Goal: Information Seeking & Learning: Learn about a topic

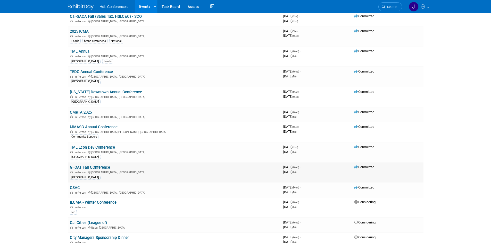
scroll to position [206, 0]
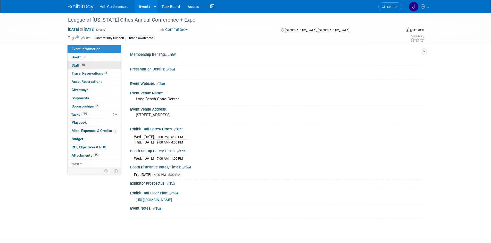
click at [82, 63] on link "10 Staff 10" at bounding box center [95, 66] width 54 height 8
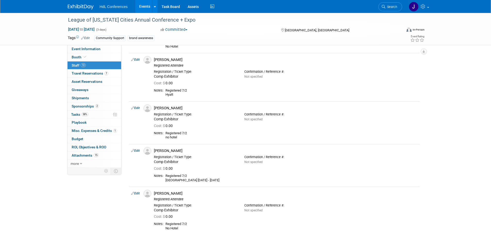
scroll to position [271, 0]
click at [95, 72] on span "Travel Reservations 7" at bounding box center [90, 73] width 37 height 4
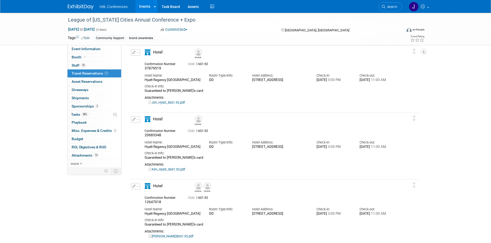
scroll to position [239, 0]
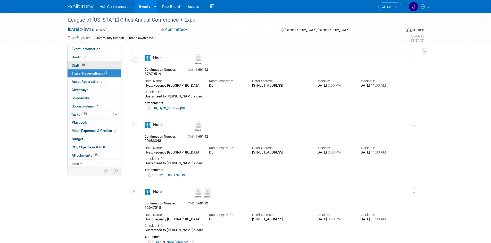
click at [84, 65] on span "10" at bounding box center [83, 65] width 5 height 4
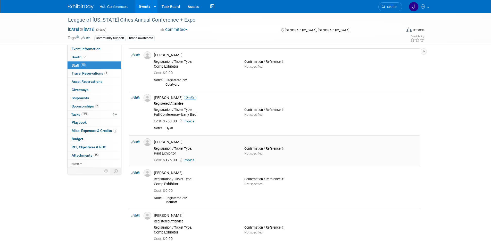
scroll to position [52, 0]
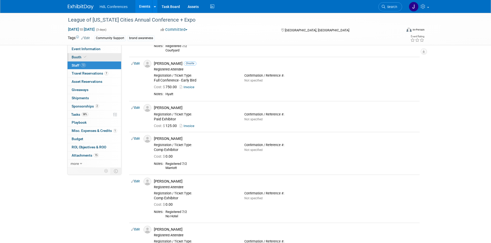
click at [80, 55] on span "Booth" at bounding box center [80, 57] width 16 height 4
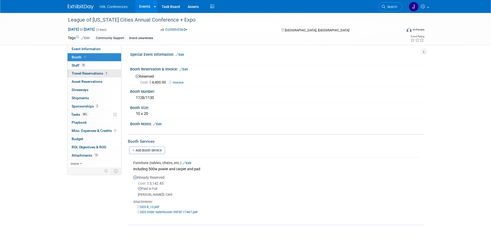
click at [97, 72] on span "Travel Reservations 7" at bounding box center [90, 73] width 37 height 4
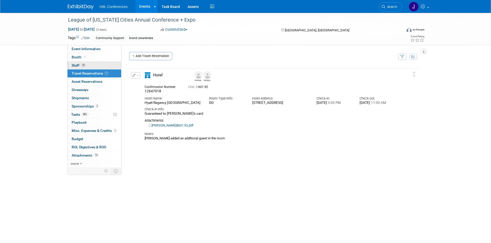
click at [99, 65] on link "10 Staff 10" at bounding box center [95, 66] width 54 height 8
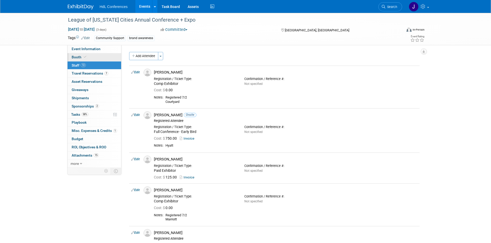
click at [100, 58] on link "Booth" at bounding box center [95, 57] width 54 height 8
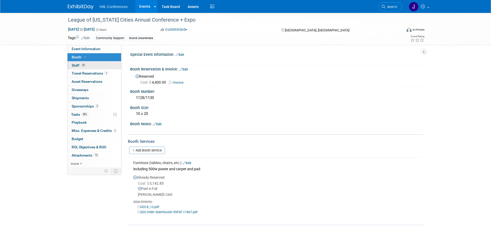
click at [94, 64] on link "10 Staff 10" at bounding box center [95, 66] width 54 height 8
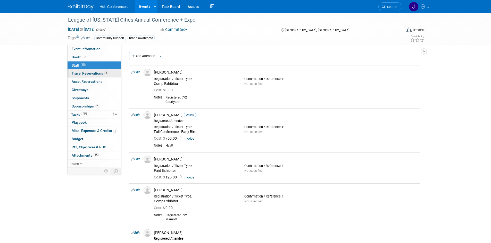
click at [99, 70] on link "7 Travel Reservations 7" at bounding box center [95, 74] width 54 height 8
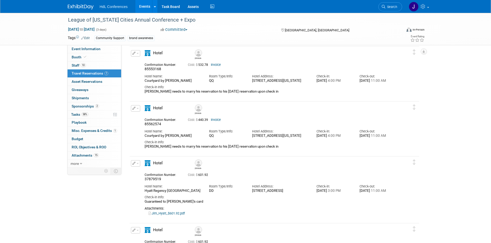
scroll to position [206, 0]
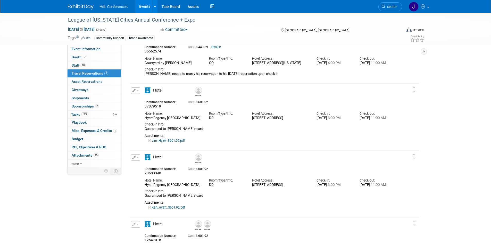
click at [173, 210] on link "Ken_Hyatt_$601.92.pdf" at bounding box center [166, 208] width 37 height 4
drag, startPoint x: 95, startPoint y: 73, endPoint x: 91, endPoint y: 68, distance: 6.3
click at [95, 72] on span "Travel Reservations 7" at bounding box center [90, 73] width 37 height 4
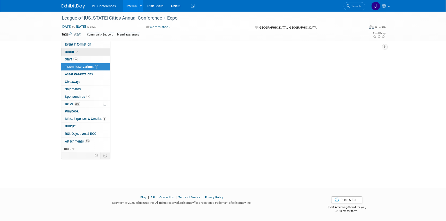
scroll to position [0, 0]
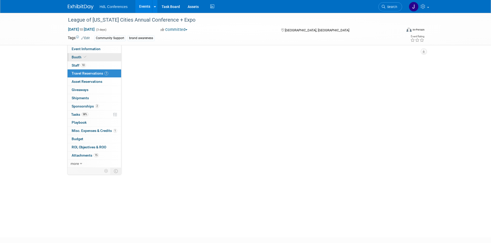
click at [89, 61] on link "Booth" at bounding box center [95, 57] width 54 height 8
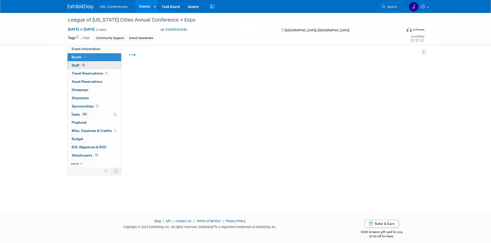
click at [91, 64] on link "10 Staff 10" at bounding box center [95, 66] width 54 height 8
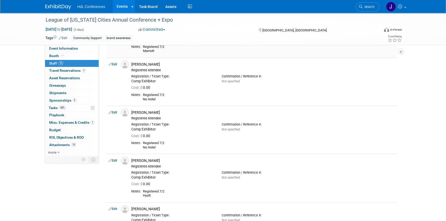
scroll to position [211, 0]
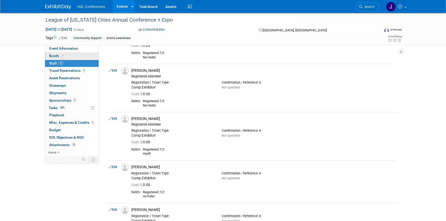
click at [55, 57] on span "Booth" at bounding box center [57, 56] width 16 height 4
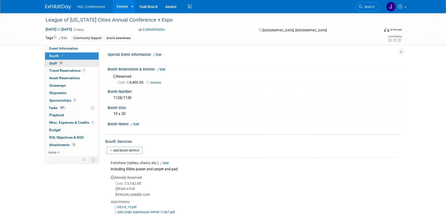
click at [80, 65] on link "10 Staff 10" at bounding box center [72, 63] width 54 height 7
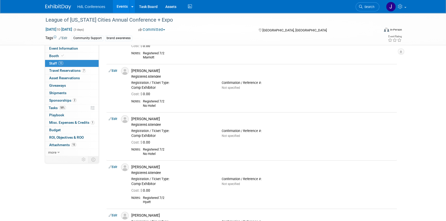
scroll to position [164, 0]
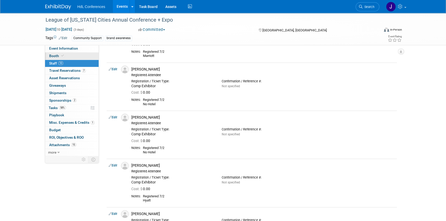
click at [73, 56] on link "Booth" at bounding box center [72, 56] width 54 height 7
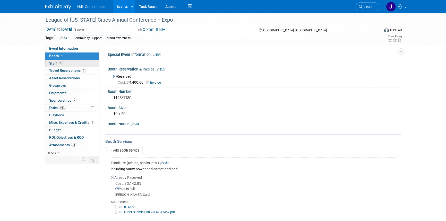
click at [74, 64] on link "10 Staff 10" at bounding box center [72, 63] width 54 height 7
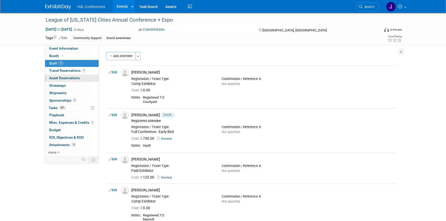
click at [74, 77] on span "Asset Reservations 0" at bounding box center [64, 78] width 31 height 4
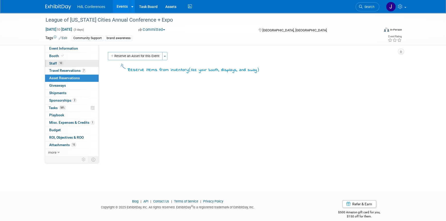
click at [75, 62] on link "10 Staff 10" at bounding box center [72, 63] width 54 height 7
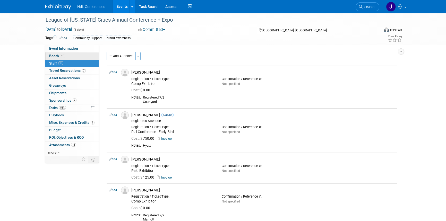
click at [75, 58] on link "Booth" at bounding box center [72, 56] width 54 height 7
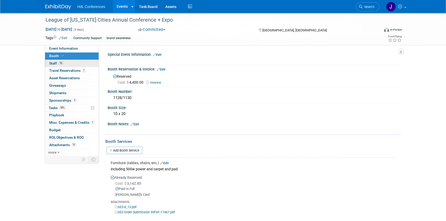
click at [82, 62] on link "10 Staff 10" at bounding box center [72, 63] width 54 height 7
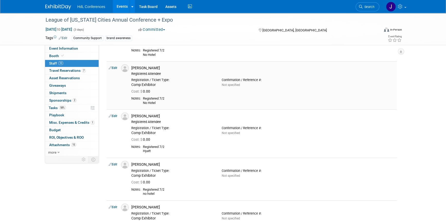
scroll to position [304, 0]
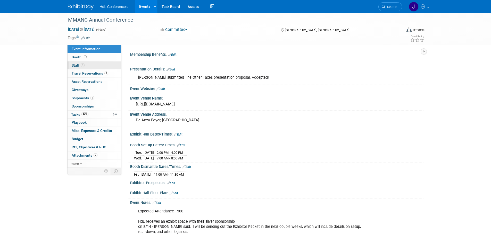
click at [82, 63] on link "3 Staff 3" at bounding box center [95, 66] width 54 height 8
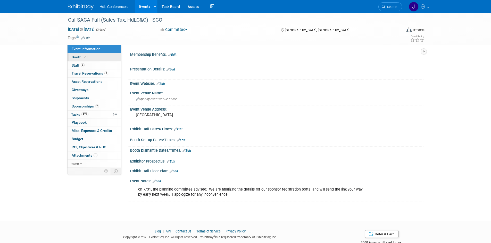
click at [83, 59] on span "Booth" at bounding box center [80, 57] width 16 height 4
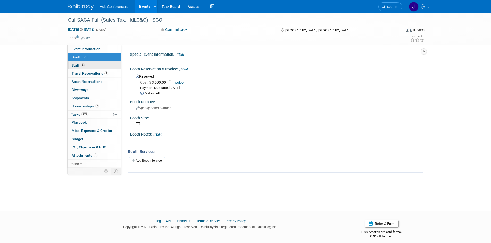
click at [87, 66] on link "4 Staff 4" at bounding box center [95, 66] width 54 height 8
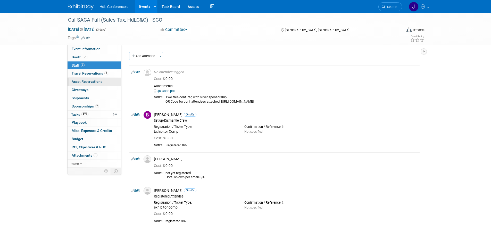
click at [95, 86] on link "0 Asset Reservations 0" at bounding box center [95, 82] width 54 height 8
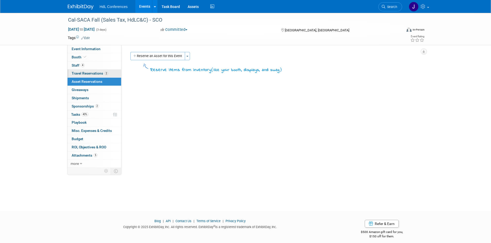
click at [101, 75] on link "2 Travel Reservations 2" at bounding box center [95, 74] width 54 height 8
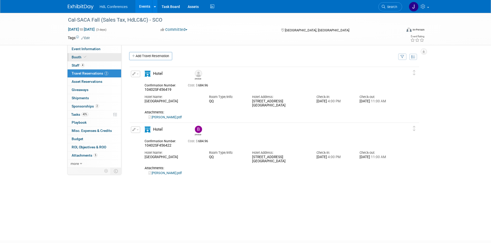
click at [105, 56] on link "Booth" at bounding box center [95, 57] width 54 height 8
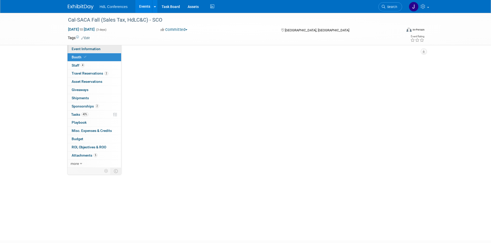
click at [107, 48] on link "Event Information" at bounding box center [95, 49] width 54 height 8
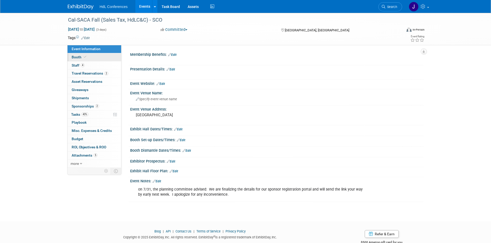
click at [107, 59] on link "Booth" at bounding box center [95, 57] width 54 height 8
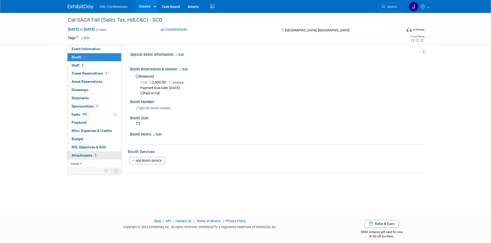
click at [97, 155] on link "5 Attachments 5" at bounding box center [95, 156] width 54 height 8
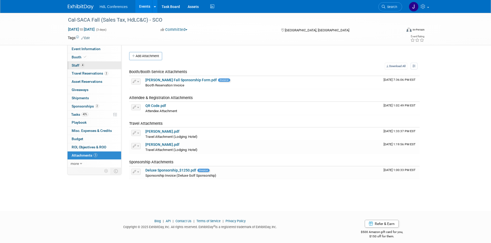
click at [101, 68] on link "4 Staff 4" at bounding box center [95, 66] width 54 height 8
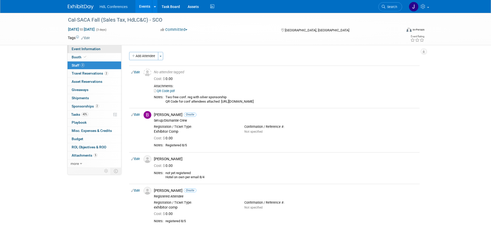
click at [104, 51] on link "Event Information" at bounding box center [95, 49] width 54 height 8
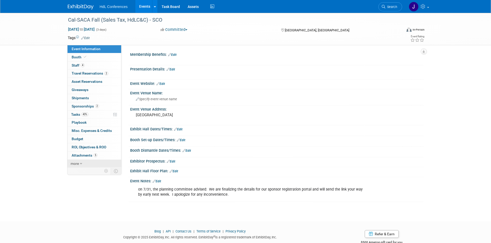
click at [101, 164] on link "more" at bounding box center [95, 164] width 54 height 8
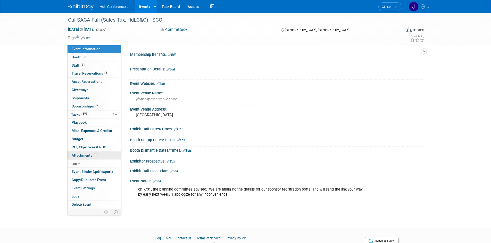
click at [102, 157] on link "5 Attachments 5" at bounding box center [95, 156] width 54 height 8
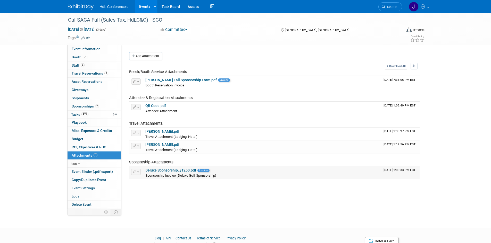
click at [179, 172] on link "Deluxe Sponsorship_$1250.pdf" at bounding box center [170, 171] width 51 height 4
click at [89, 114] on link "43% Tasks 43%" at bounding box center [95, 115] width 54 height 8
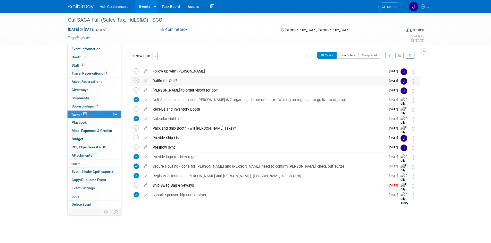
click at [324, 82] on div "Raffle for Golf?" at bounding box center [268, 81] width 236 height 9
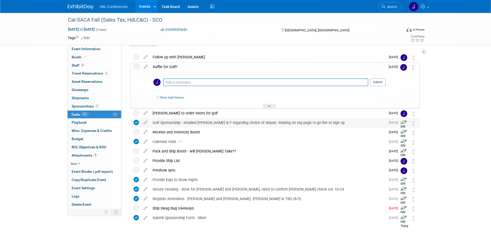
scroll to position [26, 0]
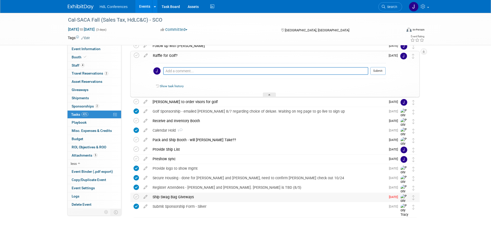
click at [224, 195] on div "Ship Swag Bag Giveways" at bounding box center [268, 197] width 236 height 9
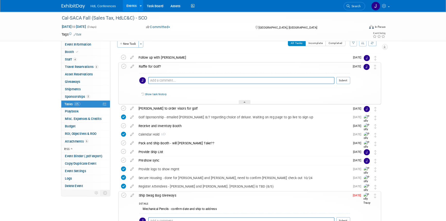
scroll to position [0, 0]
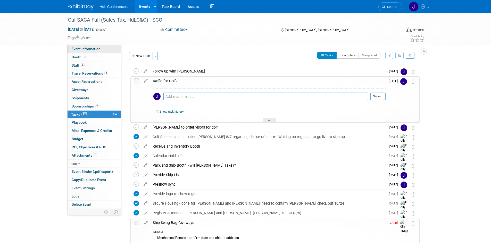
click at [97, 48] on span "Event Information" at bounding box center [86, 49] width 29 height 4
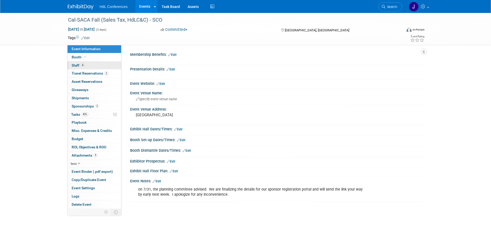
click at [102, 68] on link "4 Staff 4" at bounding box center [95, 66] width 54 height 8
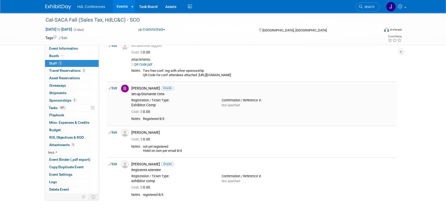
scroll to position [47, 0]
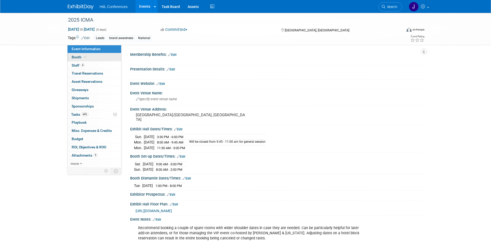
click at [87, 61] on link "Booth" at bounding box center [95, 57] width 54 height 8
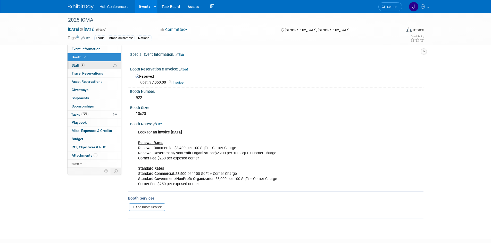
click at [93, 64] on link "4 Staff 4" at bounding box center [95, 66] width 54 height 8
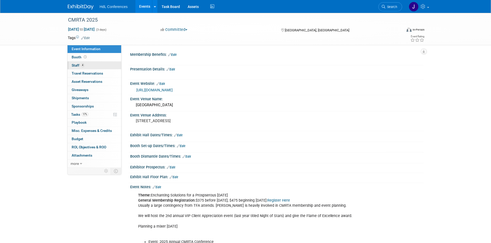
click at [81, 64] on span "4" at bounding box center [83, 65] width 4 height 4
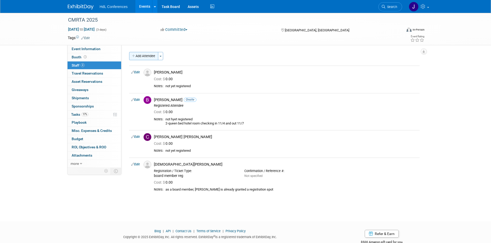
click at [145, 53] on button "Add Attendee" at bounding box center [143, 56] width 29 height 8
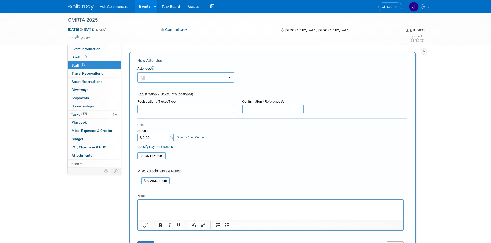
click at [170, 76] on button "button" at bounding box center [185, 77] width 97 height 11
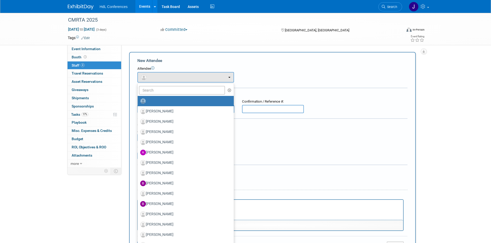
click at [167, 40] on div "Tags Edit" at bounding box center [216, 38] width 296 height 7
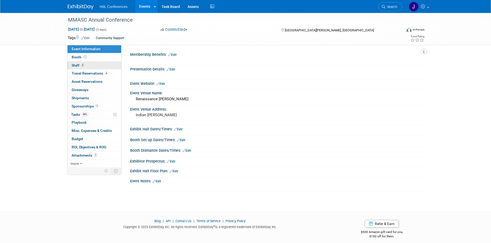
click at [104, 62] on link "5 Staff 5" at bounding box center [95, 66] width 54 height 8
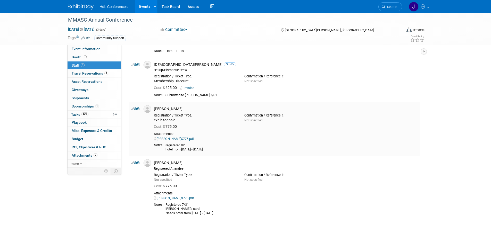
scroll to position [103, 0]
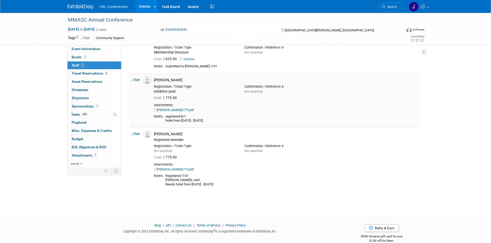
click at [171, 110] on link "[PERSON_NAME]$775.pdf" at bounding box center [174, 110] width 40 height 4
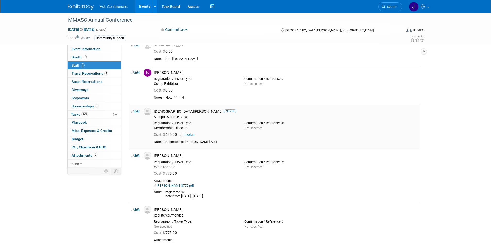
scroll to position [77, 0]
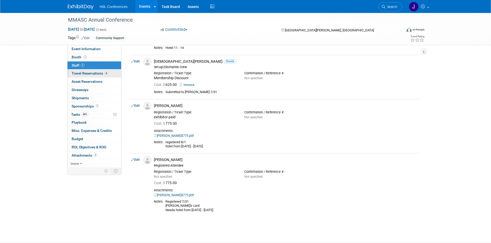
click at [103, 71] on link "4 Travel Reservations 4" at bounding box center [95, 74] width 54 height 8
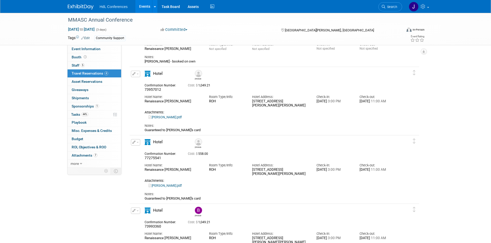
scroll to position [52, 0]
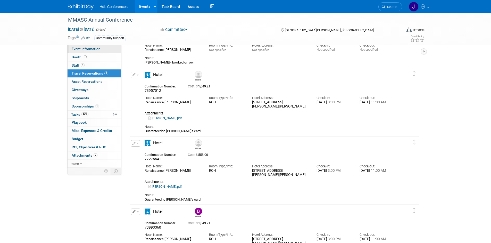
click at [102, 50] on link "Event Information" at bounding box center [95, 49] width 54 height 8
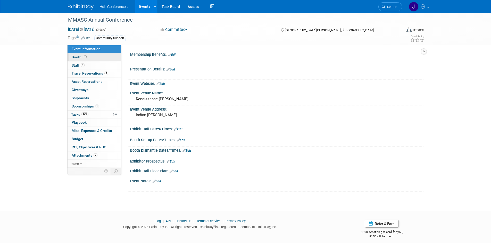
click at [106, 57] on link "Booth" at bounding box center [95, 57] width 54 height 8
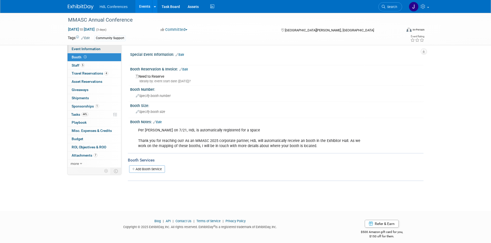
click at [105, 49] on link "Event Information" at bounding box center [95, 49] width 54 height 8
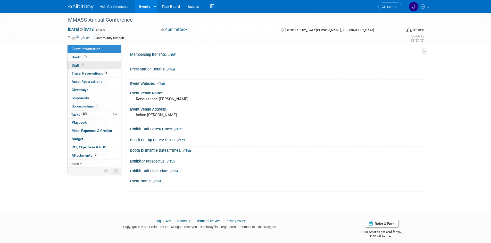
click at [111, 64] on link "5 Staff 5" at bounding box center [95, 66] width 54 height 8
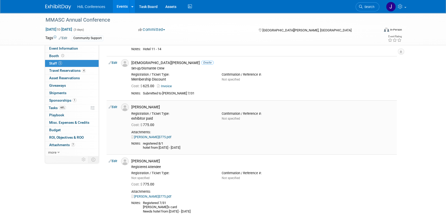
scroll to position [117, 0]
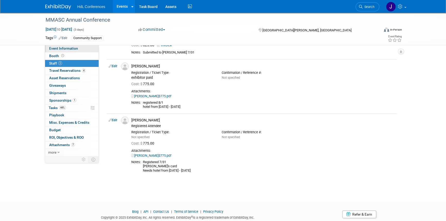
click at [63, 46] on span "Event Information" at bounding box center [63, 48] width 29 height 4
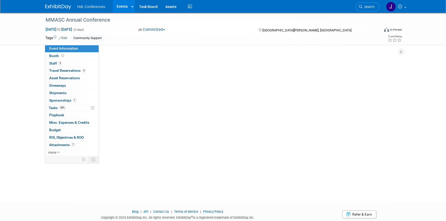
scroll to position [0, 0]
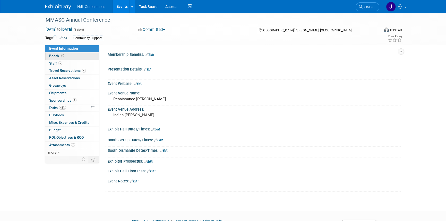
click at [71, 57] on link "Booth" at bounding box center [72, 56] width 54 height 7
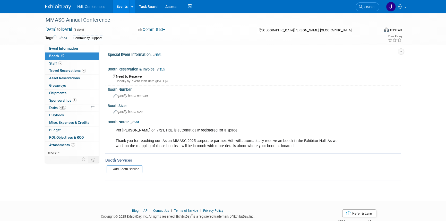
drag, startPoint x: 233, startPoint y: 125, endPoint x: 259, endPoint y: 149, distance: 35.2
click at [259, 149] on div "Per Rebecca Bernstoff on 7/21, HdL is automatically registered for a space Than…" at bounding box center [228, 138] width 232 height 26
click at [316, 142] on div "Per Rebecca Bernstoff on 7/21, HdL is automatically registered for a space Than…" at bounding box center [228, 138] width 232 height 26
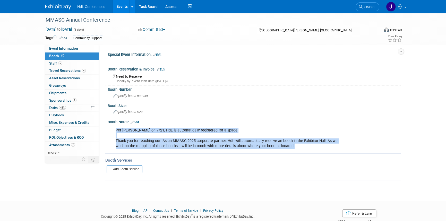
drag, startPoint x: 316, startPoint y: 145, endPoint x: 259, endPoint y: 124, distance: 60.4
click at [259, 124] on div "Per Rebecca Bernstoff on 7/21, HdL is automatically registered for a space Than…" at bounding box center [253, 125] width 287 height 3
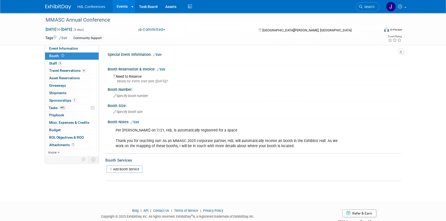
click at [259, 124] on div "Per Rebecca Bernstoff on 7/21, HdL is automatically registered for a space Than…" at bounding box center [253, 125] width 287 height 3
click at [74, 66] on link "5 Staff 5" at bounding box center [72, 63] width 54 height 7
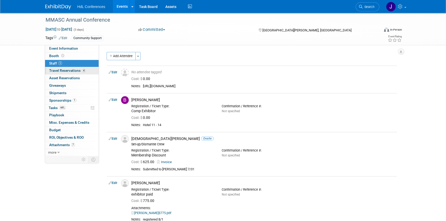
click at [75, 70] on span "Travel Reservations 4" at bounding box center [67, 71] width 37 height 4
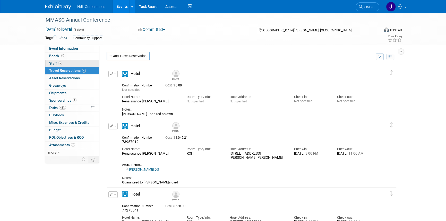
click at [79, 63] on link "5 Staff 5" at bounding box center [72, 63] width 54 height 7
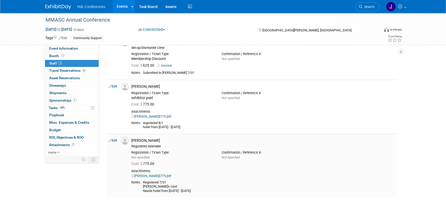
scroll to position [70, 0]
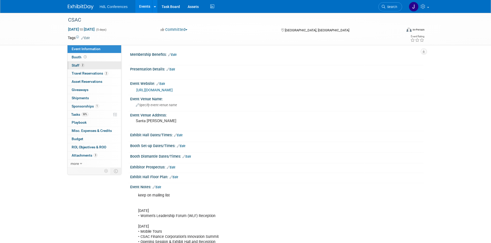
click at [97, 63] on link "2 Staff 2" at bounding box center [95, 66] width 54 height 8
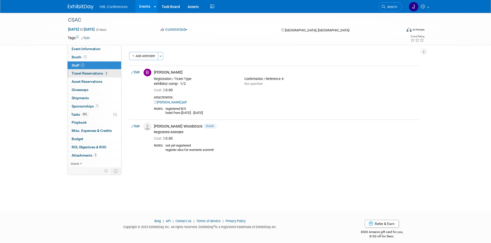
click at [93, 74] on span "Travel Reservations 2" at bounding box center [90, 73] width 37 height 4
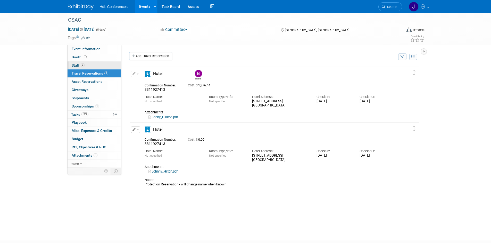
click at [97, 62] on link "2 Staff 2" at bounding box center [95, 66] width 54 height 8
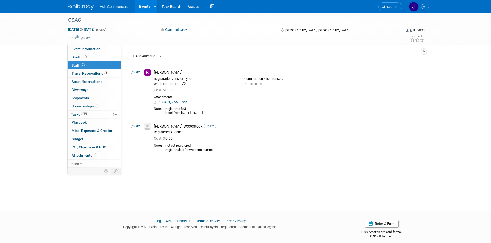
click at [86, 68] on link "2 Staff 2" at bounding box center [95, 66] width 54 height 8
click at [88, 70] on link "2 Travel Reservations 2" at bounding box center [95, 74] width 54 height 8
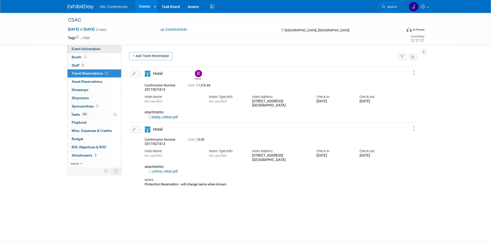
click at [100, 50] on link "Event Information" at bounding box center [95, 49] width 54 height 8
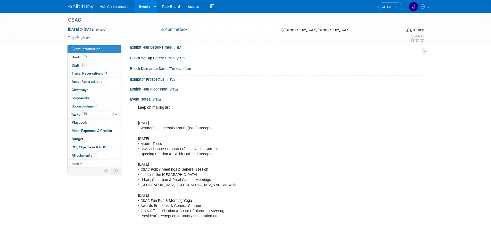
scroll to position [103, 0]
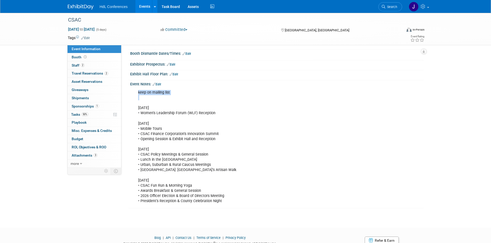
drag, startPoint x: 163, startPoint y: 124, endPoint x: 193, endPoint y: 207, distance: 88.4
click at [193, 207] on div "Event Notes: Edit keep on mailing list Monday, December 1 • Women’s Leadership …" at bounding box center [276, 144] width 296 height 128
click at [196, 209] on div "CSAC Dec 1, 2025 to Dec 5, 2025 (5 days) Dec 1, 2025 to Dec 5, 2025 Committed C…" at bounding box center [245, 64] width 491 height 309
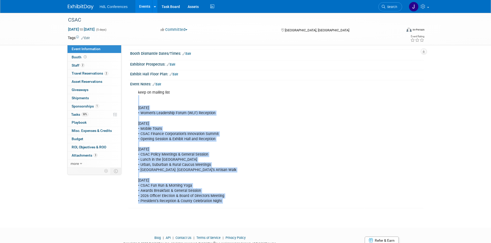
drag, startPoint x: 196, startPoint y: 209, endPoint x: 142, endPoint y: 105, distance: 118.1
click at [142, 105] on div "CSAC Dec 1, 2025 to Dec 5, 2025 (5 days) Dec 1, 2025 to Dec 5, 2025 Committed C…" at bounding box center [245, 64] width 491 height 309
click at [243, 157] on div "keep on mailing list Monday, December 1 • Women’s Leadership Forum (WLF) Recept…" at bounding box center [250, 147] width 232 height 119
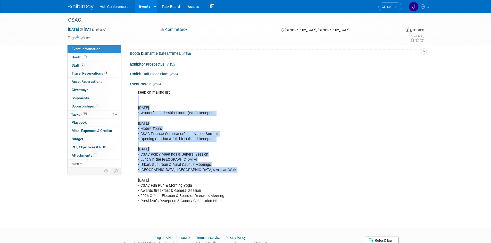
drag, startPoint x: 195, startPoint y: 102, endPoint x: 210, endPoint y: 175, distance: 75.0
click at [210, 175] on div "keep on mailing list Monday, December 1 • Women’s Leadership Forum (WLF) Recept…" at bounding box center [250, 147] width 232 height 119
click at [172, 138] on div "keep on mailing list Monday, December 1 • Women’s Leadership Forum (WLF) Recept…" at bounding box center [250, 147] width 232 height 119
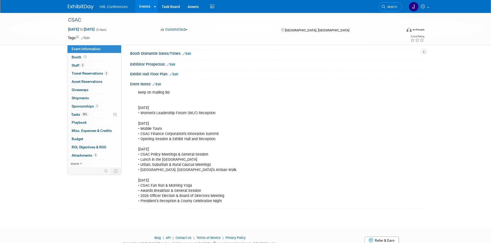
drag, startPoint x: 189, startPoint y: 147, endPoint x: 228, endPoint y: 226, distance: 88.4
click at [228, 140] on html "HdL Conferences Events Add Event Bulk Upload Events Shareable Event Boards Rece…" at bounding box center [245, 18] width 491 height 243
click at [213, 206] on div "keep on mailing list Monday, December 1 • Women’s Leadership Forum (WLF) Recept…" at bounding box center [250, 147] width 232 height 119
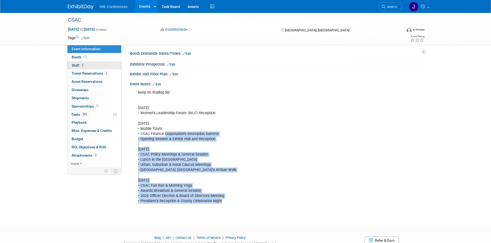
drag, startPoint x: 213, startPoint y: 206, endPoint x: 118, endPoint y: 64, distance: 170.7
click at [162, 111] on div "keep on mailing list Monday, December 1 • Women’s Leadership Forum (WLF) Recept…" at bounding box center [250, 147] width 232 height 119
click at [93, 49] on span "Event Information" at bounding box center [86, 49] width 29 height 4
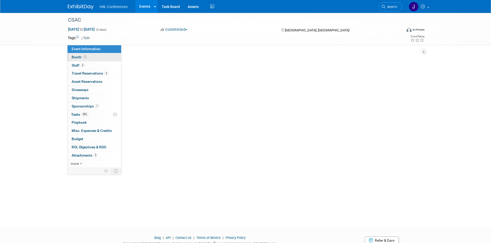
scroll to position [0, 0]
click at [96, 60] on link "Booth" at bounding box center [95, 57] width 54 height 8
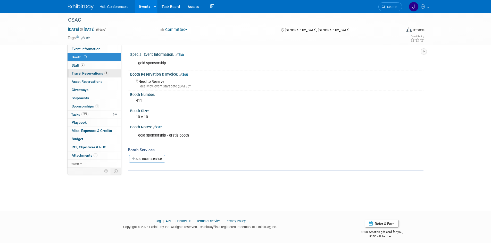
click at [79, 71] on link "2 Travel Reservations 2" at bounding box center [95, 74] width 54 height 8
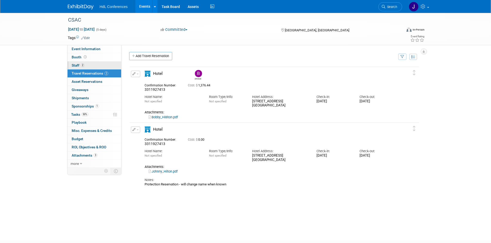
click at [90, 65] on link "2 Staff 2" at bounding box center [95, 66] width 54 height 8
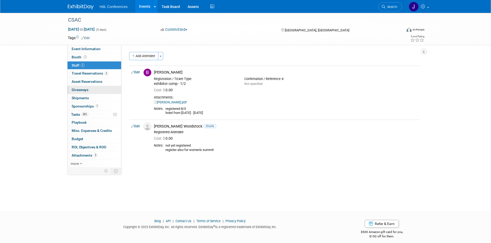
click at [93, 86] on link "0 Giveaways 0" at bounding box center [95, 90] width 54 height 8
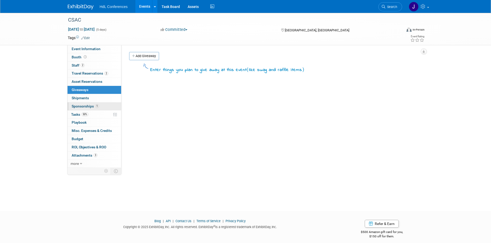
click at [96, 109] on link "1 Sponsorships 1" at bounding box center [95, 107] width 54 height 8
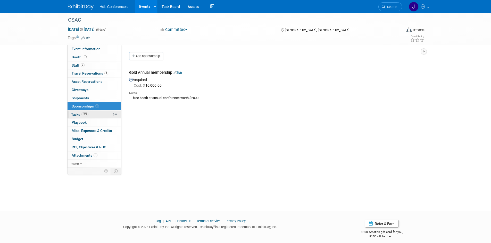
click at [108, 115] on link "50% Tasks 50%" at bounding box center [95, 115] width 54 height 8
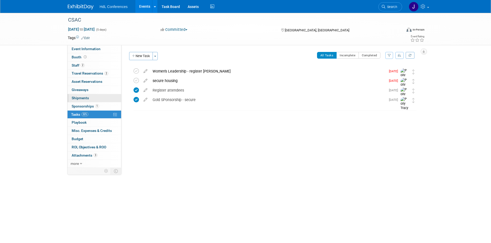
click at [84, 100] on span "Shipments 0" at bounding box center [80, 98] width 17 height 4
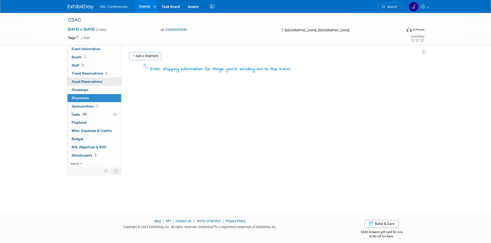
click at [98, 79] on link "0 Asset Reservations 0" at bounding box center [95, 82] width 54 height 8
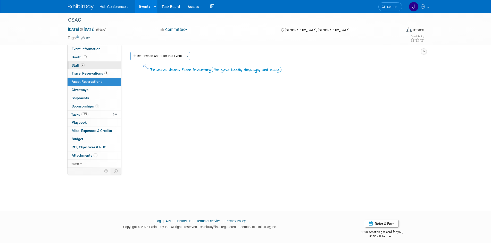
click at [100, 69] on link "2 Staff 2" at bounding box center [95, 66] width 54 height 8
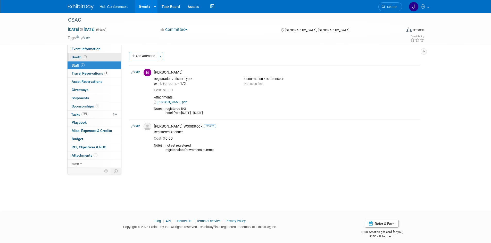
click at [98, 61] on link "Booth" at bounding box center [95, 57] width 54 height 8
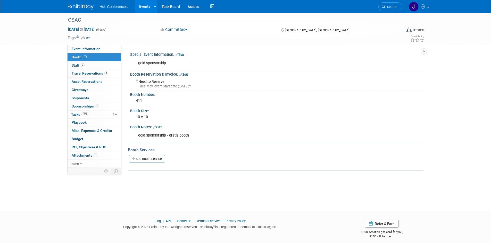
click at [98, 58] on link "Booth" at bounding box center [95, 57] width 54 height 8
click at [100, 47] on link "Event Information" at bounding box center [95, 49] width 54 height 8
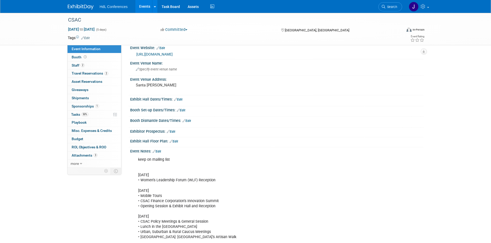
scroll to position [103, 0]
